Goal: Information Seeking & Learning: Learn about a topic

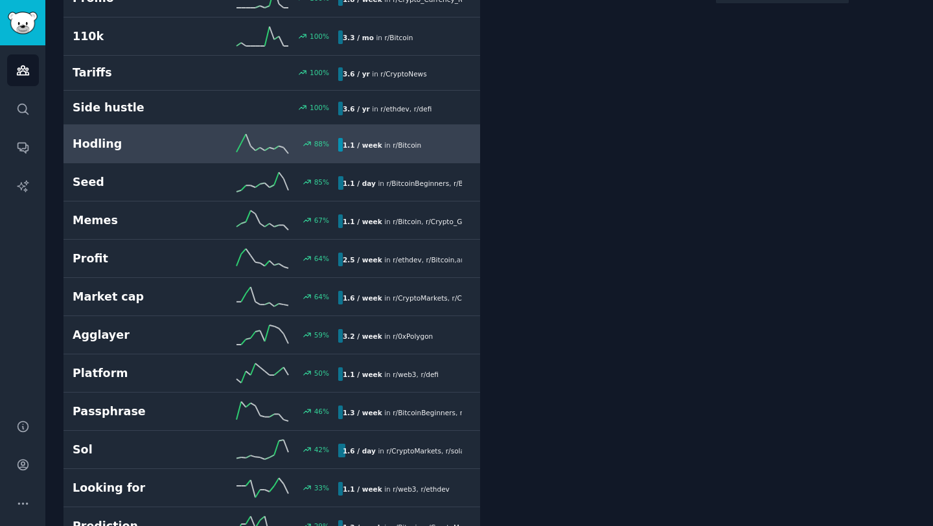
scroll to position [425, 0]
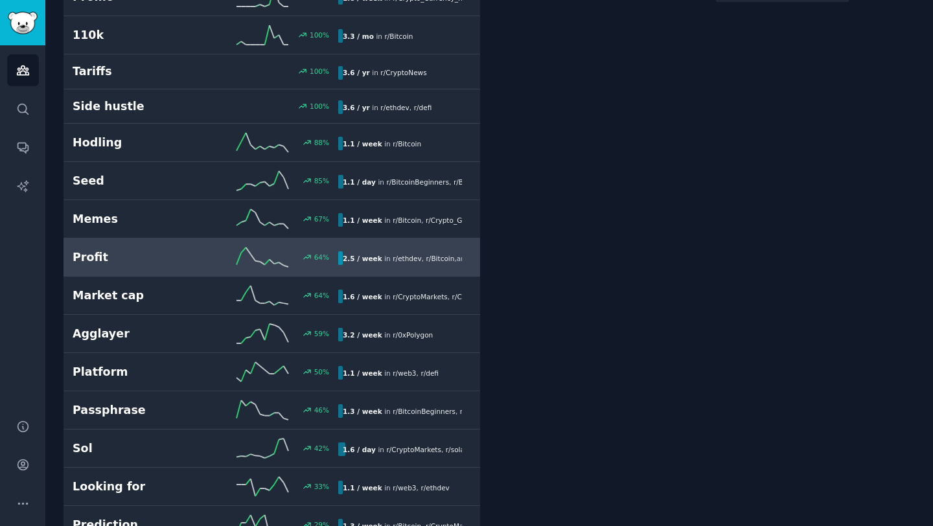
click at [96, 257] on h2 "Profit" at bounding box center [139, 257] width 133 height 16
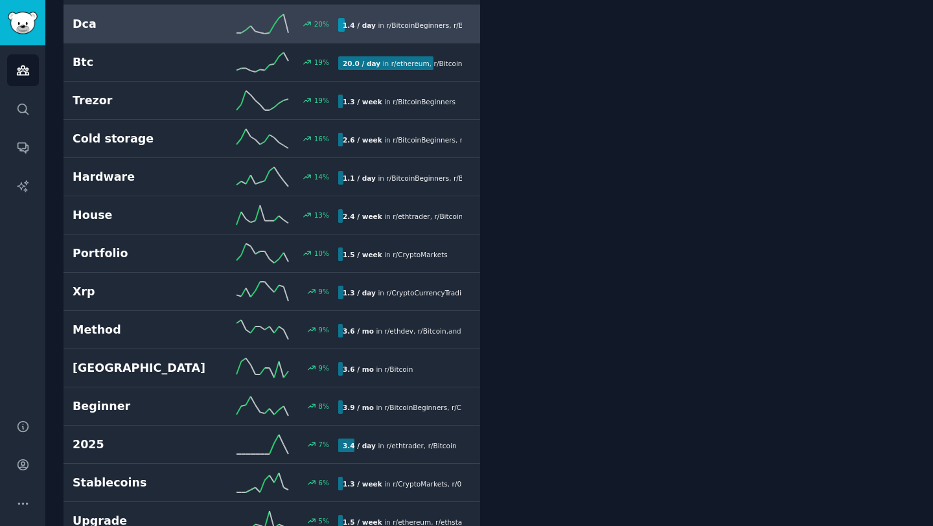
scroll to position [1113, 0]
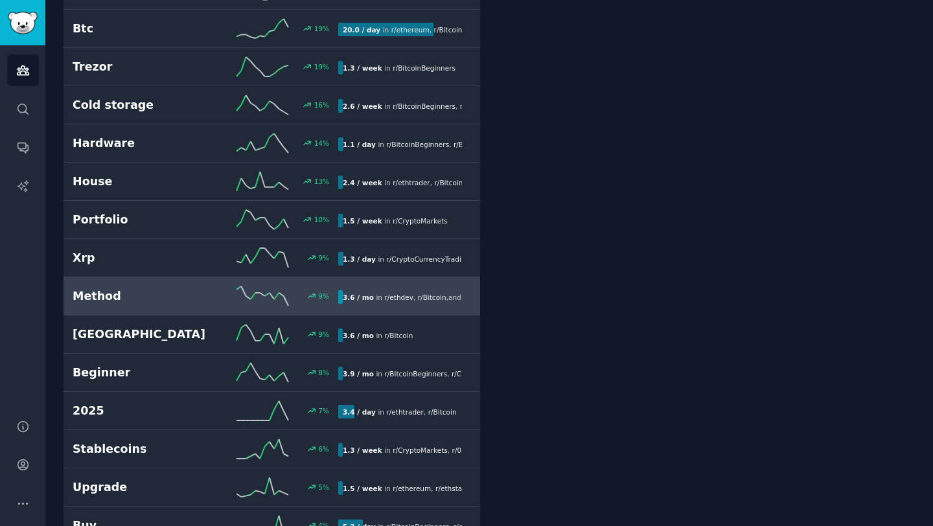
click at [118, 303] on h2 "Method" at bounding box center [139, 296] width 133 height 16
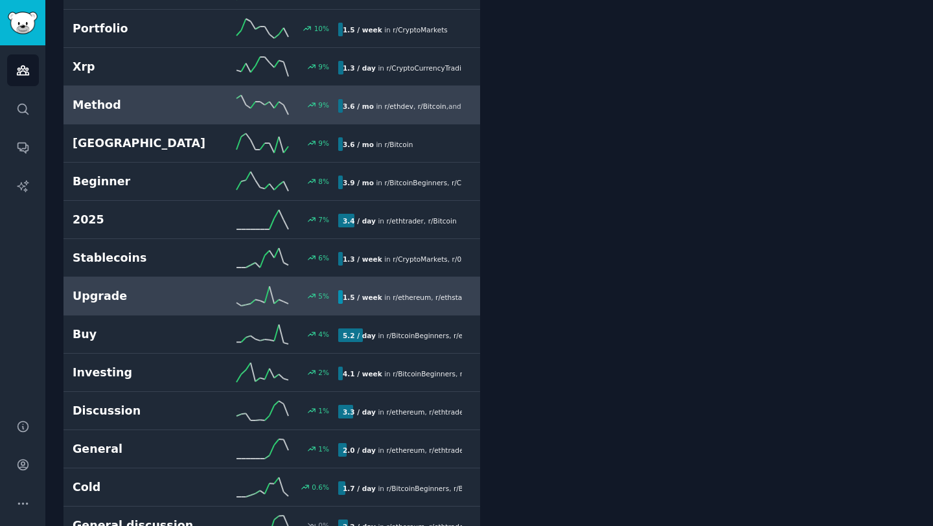
scroll to position [1322, 0]
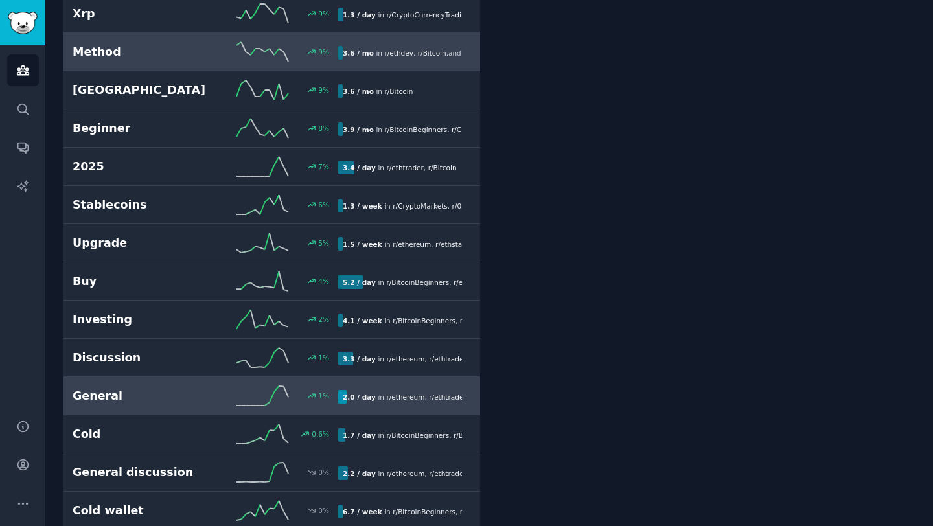
click at [150, 406] on link "General 1 % 2.0 / day in r/ ethereum , r/ ethtrader" at bounding box center [271, 396] width 417 height 38
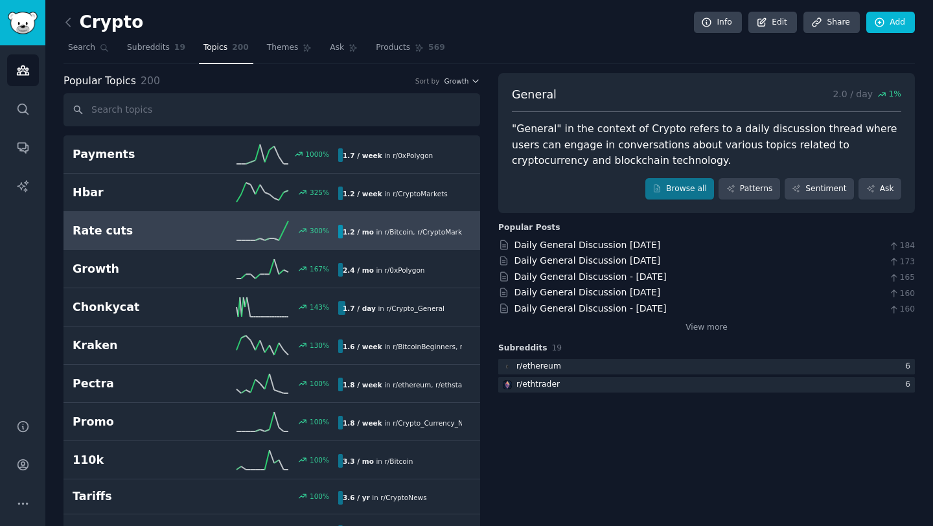
click at [98, 229] on h2 "Rate cuts" at bounding box center [139, 231] width 133 height 16
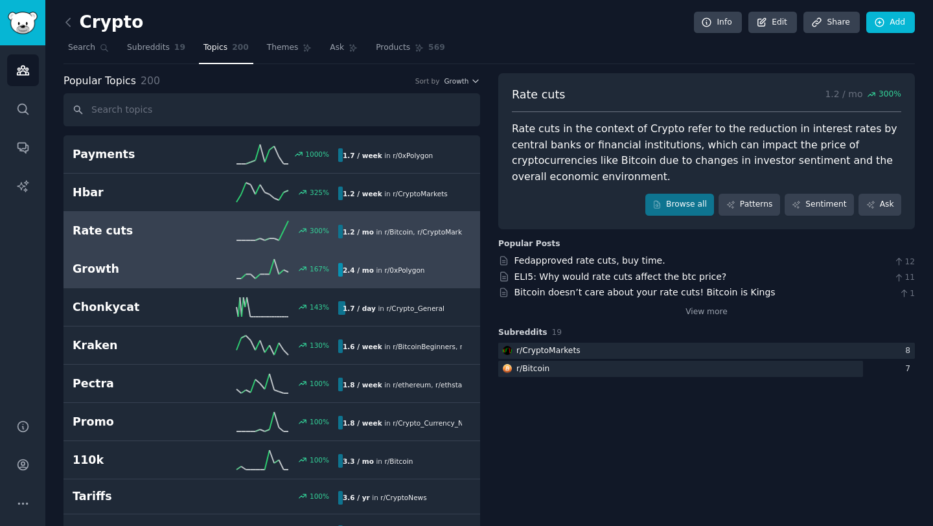
click at [107, 275] on h2 "Growth" at bounding box center [139, 269] width 133 height 16
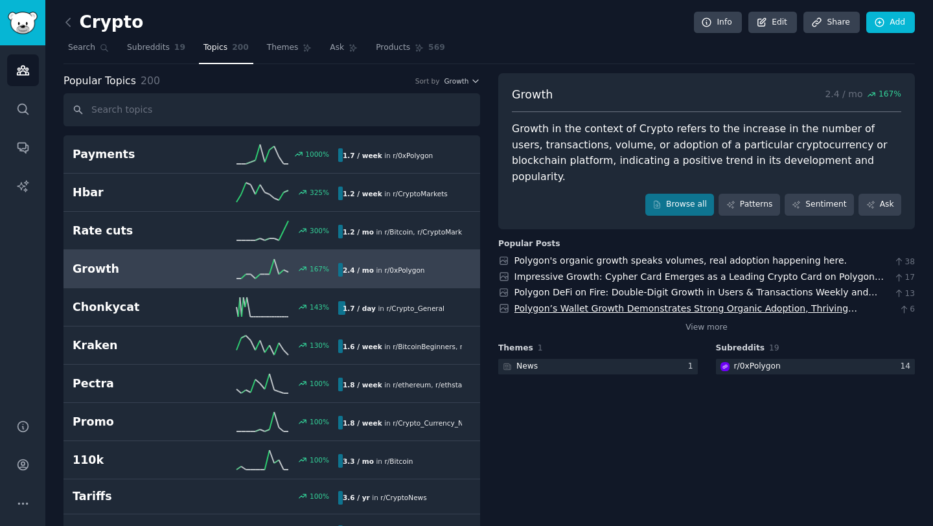
click at [617, 303] on link "Polygon’s Wallet Growth Demonstrates Strong Organic Adoption, Thriving Independ…" at bounding box center [685, 315] width 343 height 24
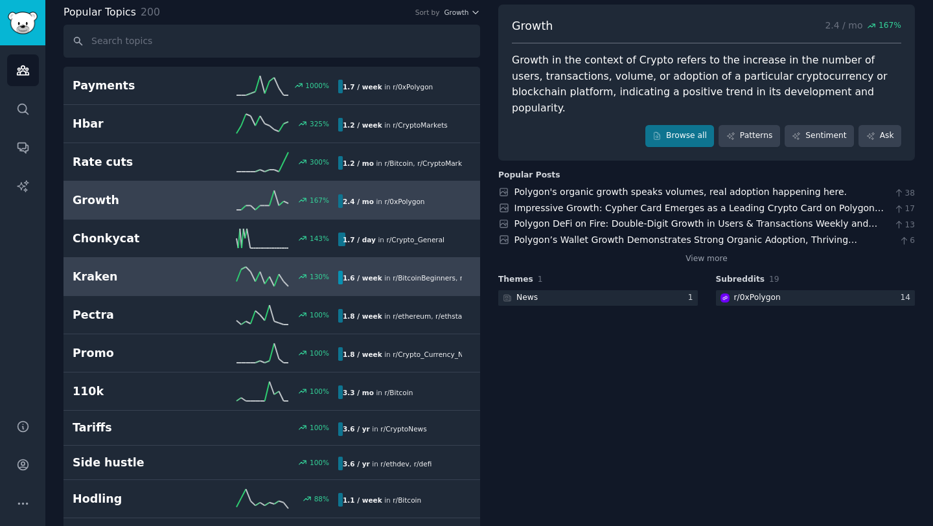
scroll to position [71, 0]
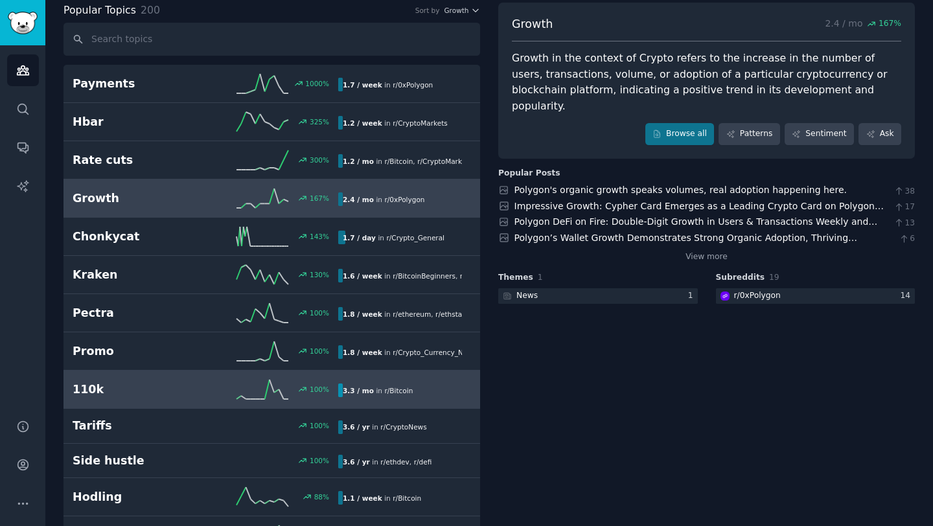
click at [97, 391] on h2 "110k" at bounding box center [139, 390] width 133 height 16
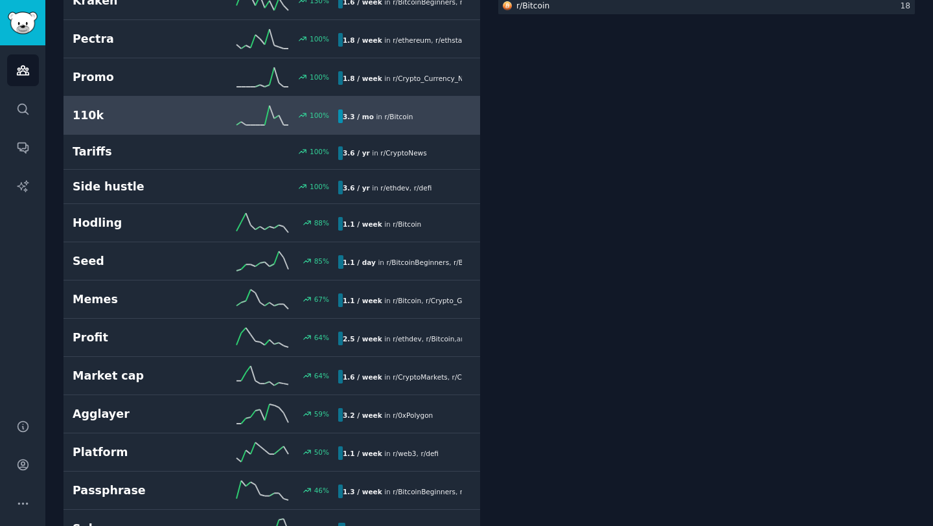
scroll to position [351, 0]
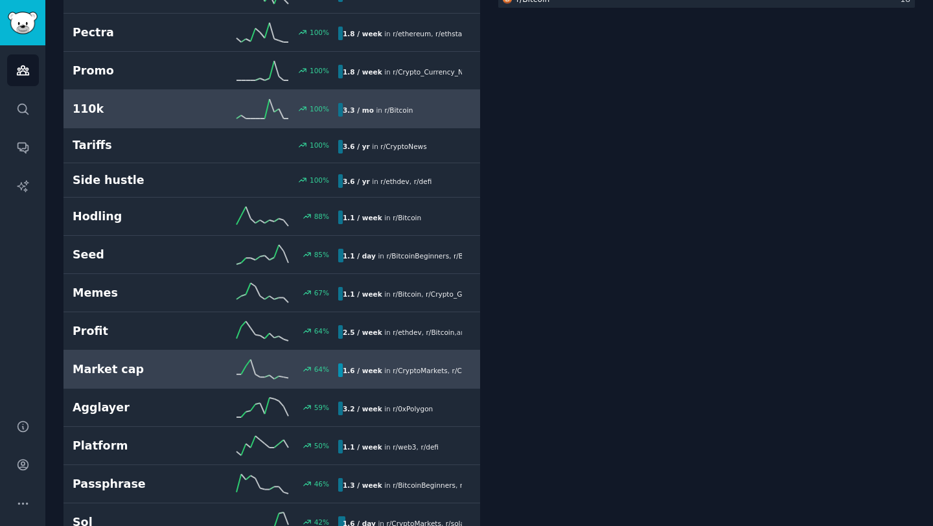
click at [97, 375] on h2 "Market cap" at bounding box center [139, 370] width 133 height 16
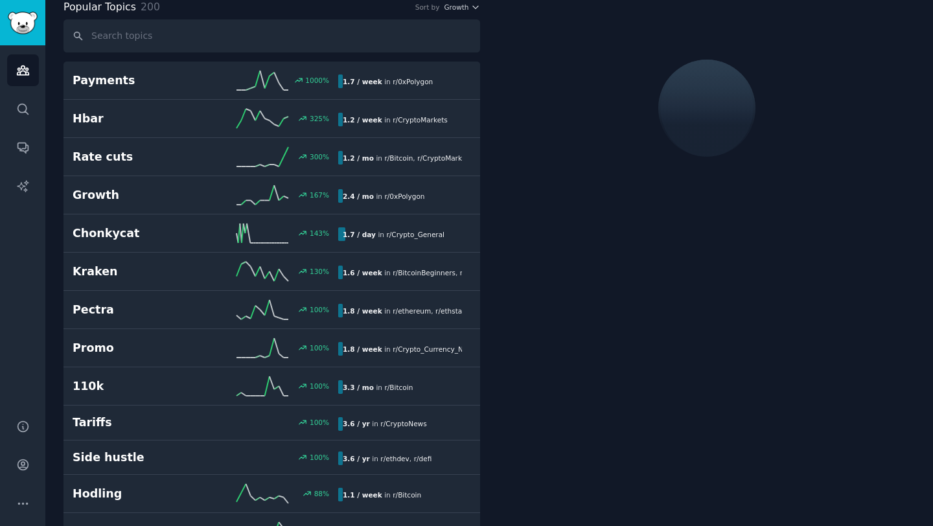
scroll to position [73, 0]
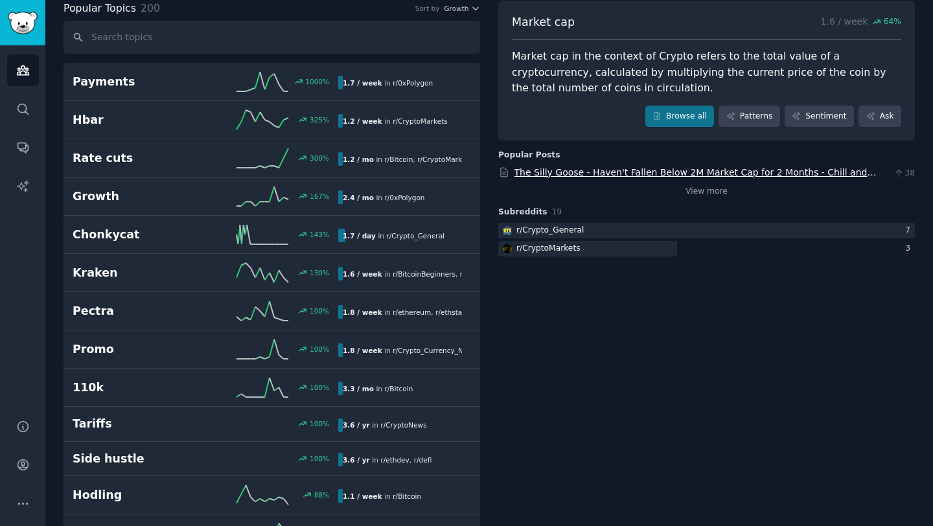
click at [536, 174] on link "The Silly Goose - Haven't Fallen Below 2M Market Cap for 2 Months - Chill and S…" at bounding box center [695, 179] width 362 height 24
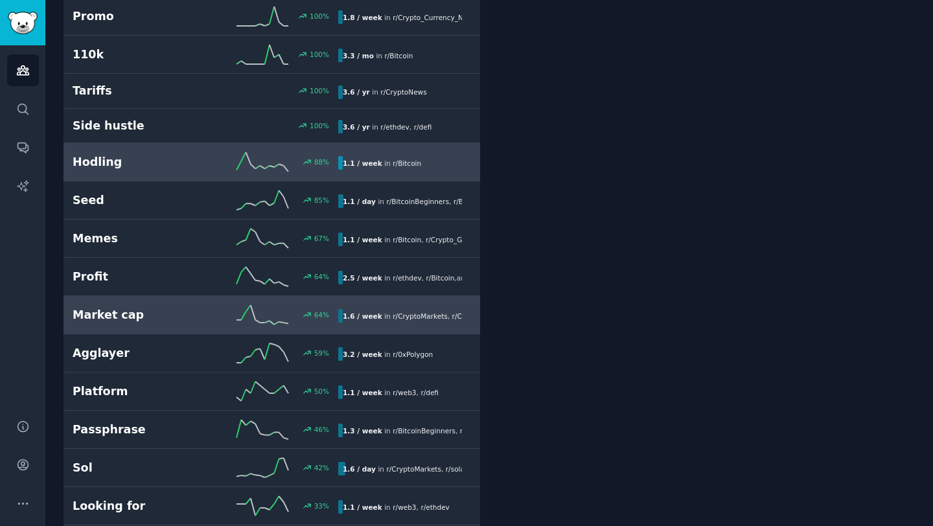
scroll to position [411, 0]
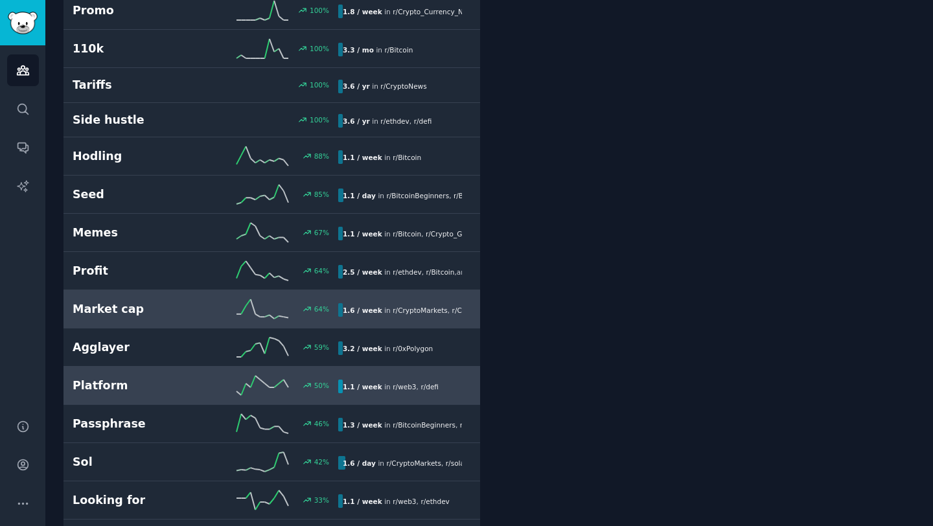
click at [118, 390] on h2 "Platform" at bounding box center [139, 386] width 133 height 16
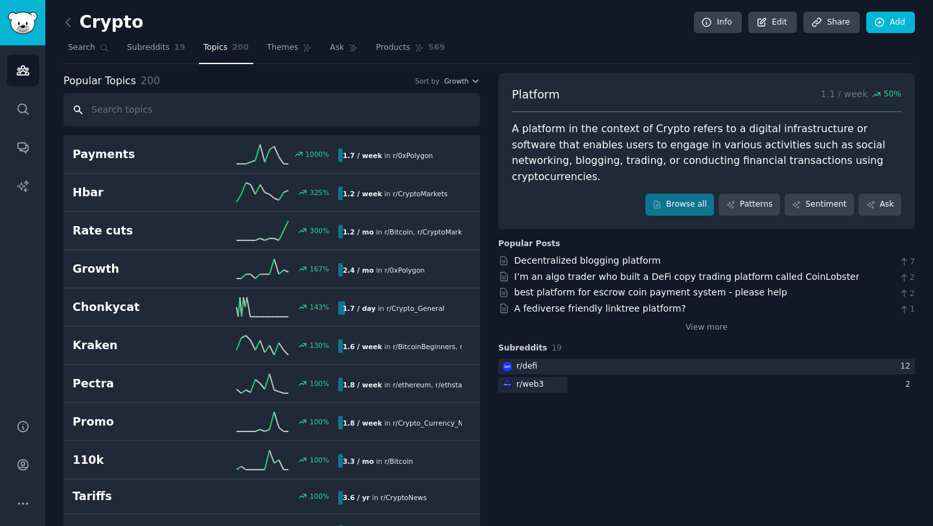
click at [280, 104] on input "text" at bounding box center [271, 109] width 417 height 33
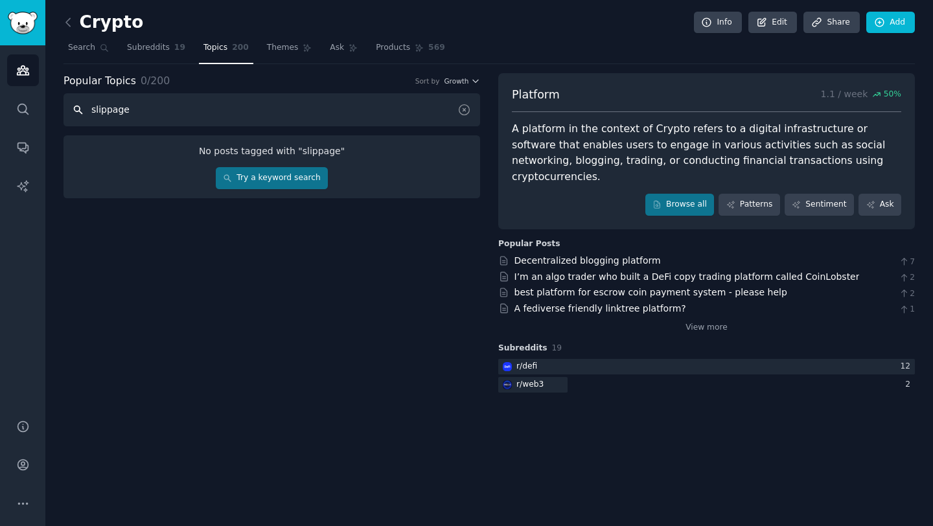
type input "slippage"
click at [300, 179] on link "Try a keyword search" at bounding box center [272, 178] width 112 height 22
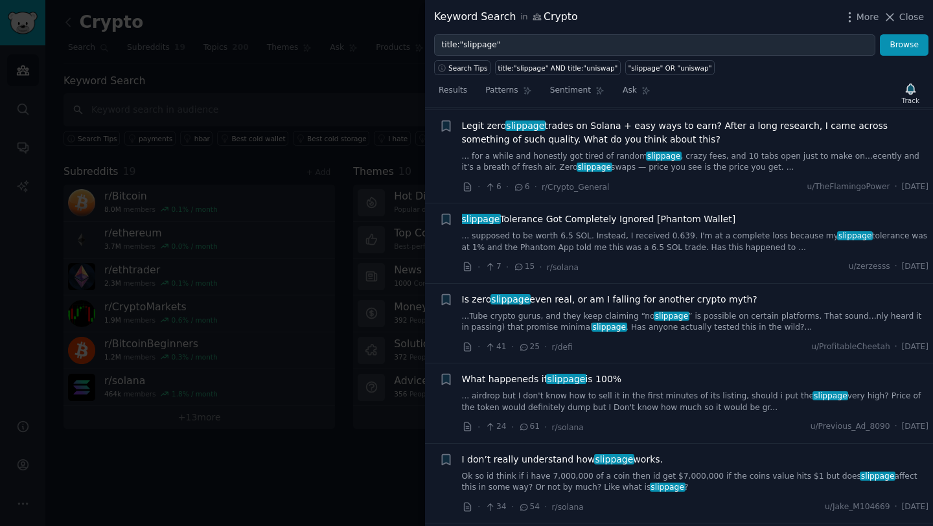
scroll to position [170, 0]
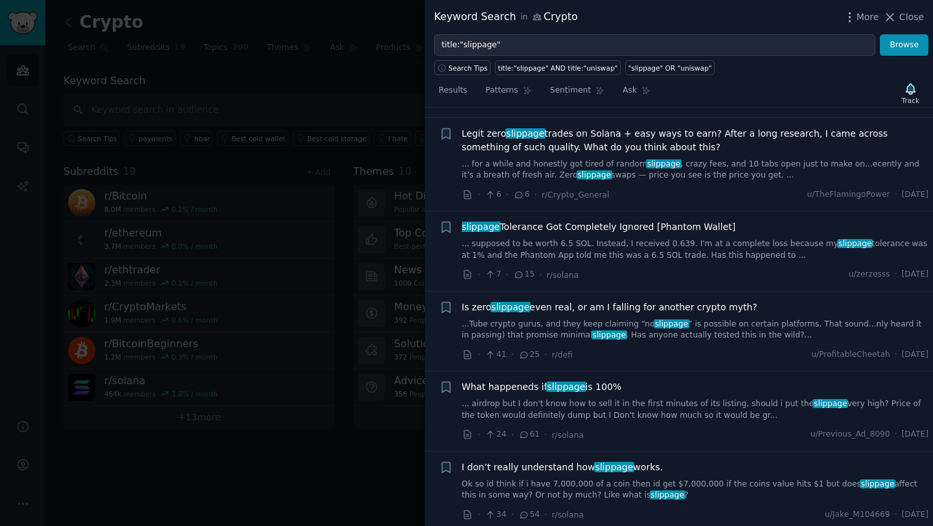
click at [582, 305] on span "Is zero slippage even real, or am I falling for another crypto myth?" at bounding box center [609, 308] width 295 height 14
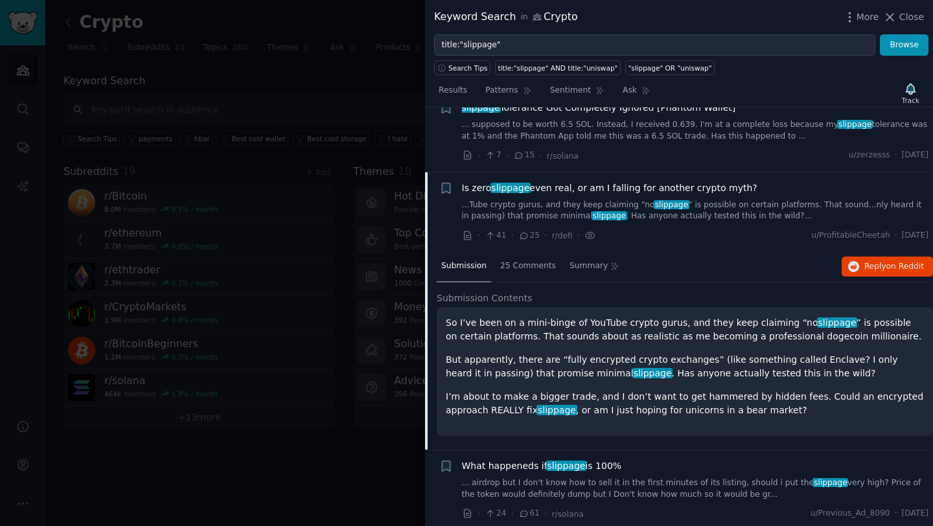
scroll to position [354, 0]
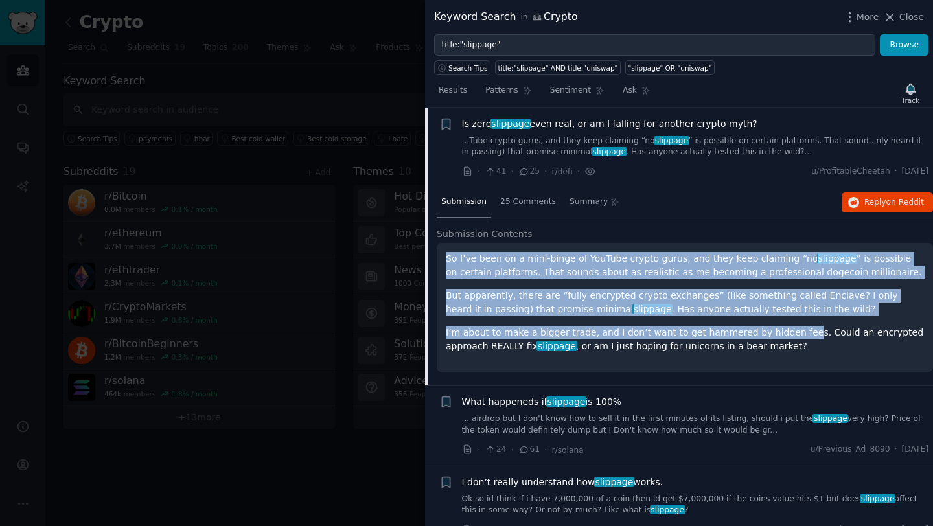
drag, startPoint x: 788, startPoint y: 335, endPoint x: 447, endPoint y: 259, distance: 349.3
click at [447, 258] on div "So I’ve been on a mini-binge of YouTube crypto gurus, and they keep claiming “n…" at bounding box center [685, 302] width 478 height 101
click at [726, 332] on p "I’m about to make a bigger trade, and I don’t want to get hammered by hidden fe…" at bounding box center [685, 339] width 478 height 27
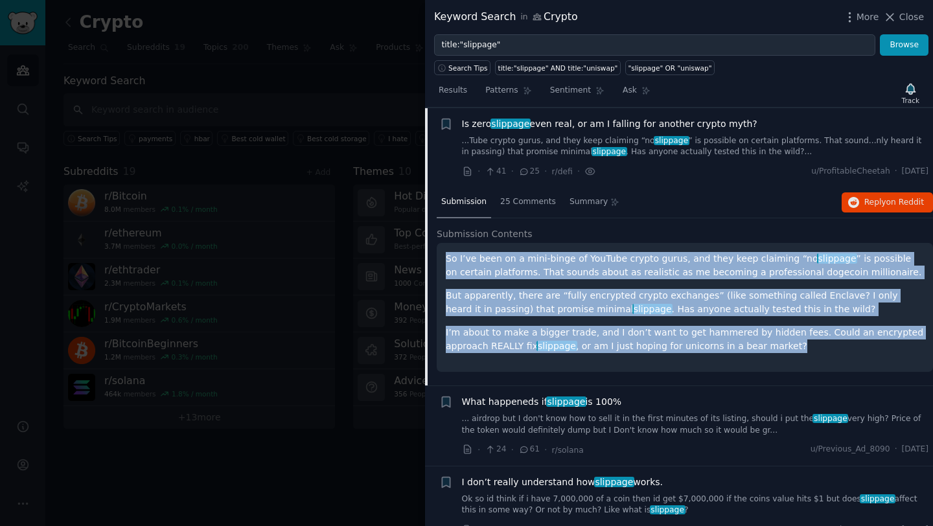
drag, startPoint x: 803, startPoint y: 343, endPoint x: 435, endPoint y: 251, distance: 379.4
click at [435, 251] on div "Submission 25 Comments Summary Reply on Reddit Submission Contents So I’ve been…" at bounding box center [679, 286] width 508 height 198
copy div "So I’ve been on a mini-binge of YouTube crypto gurus, and they keep claiming “n…"
